Goal: Task Accomplishment & Management: Complete application form

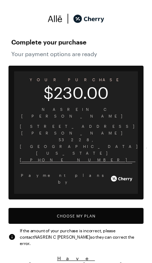
click at [117, 208] on button "Choose My Plan" at bounding box center [75, 216] width 135 height 16
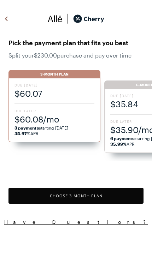
scroll to position [590, 0]
click at [129, 194] on button "Choose 3 -Month Plan" at bounding box center [75, 195] width 135 height 16
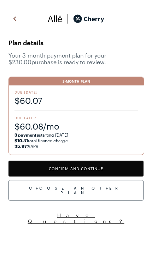
click at [120, 167] on button "Confirm and Continue" at bounding box center [75, 168] width 135 height 16
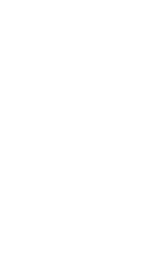
scroll to position [37, 0]
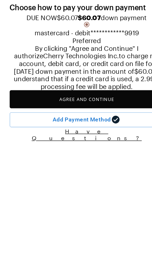
click at [81, 128] on button "Agree and Continue" at bounding box center [75, 120] width 135 height 16
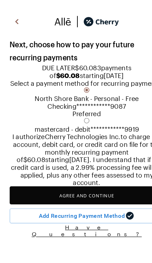
scroll to position [62, 0]
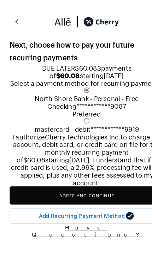
click at [41, 179] on button "Agree and Continue" at bounding box center [75, 171] width 135 height 16
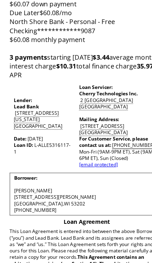
scroll to position [73, 0]
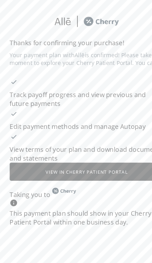
scroll to position [5, 0]
click at [31, 145] on button "View in Cherry patient portal" at bounding box center [75, 150] width 135 height 16
